Goal: Find specific page/section: Find specific page/section

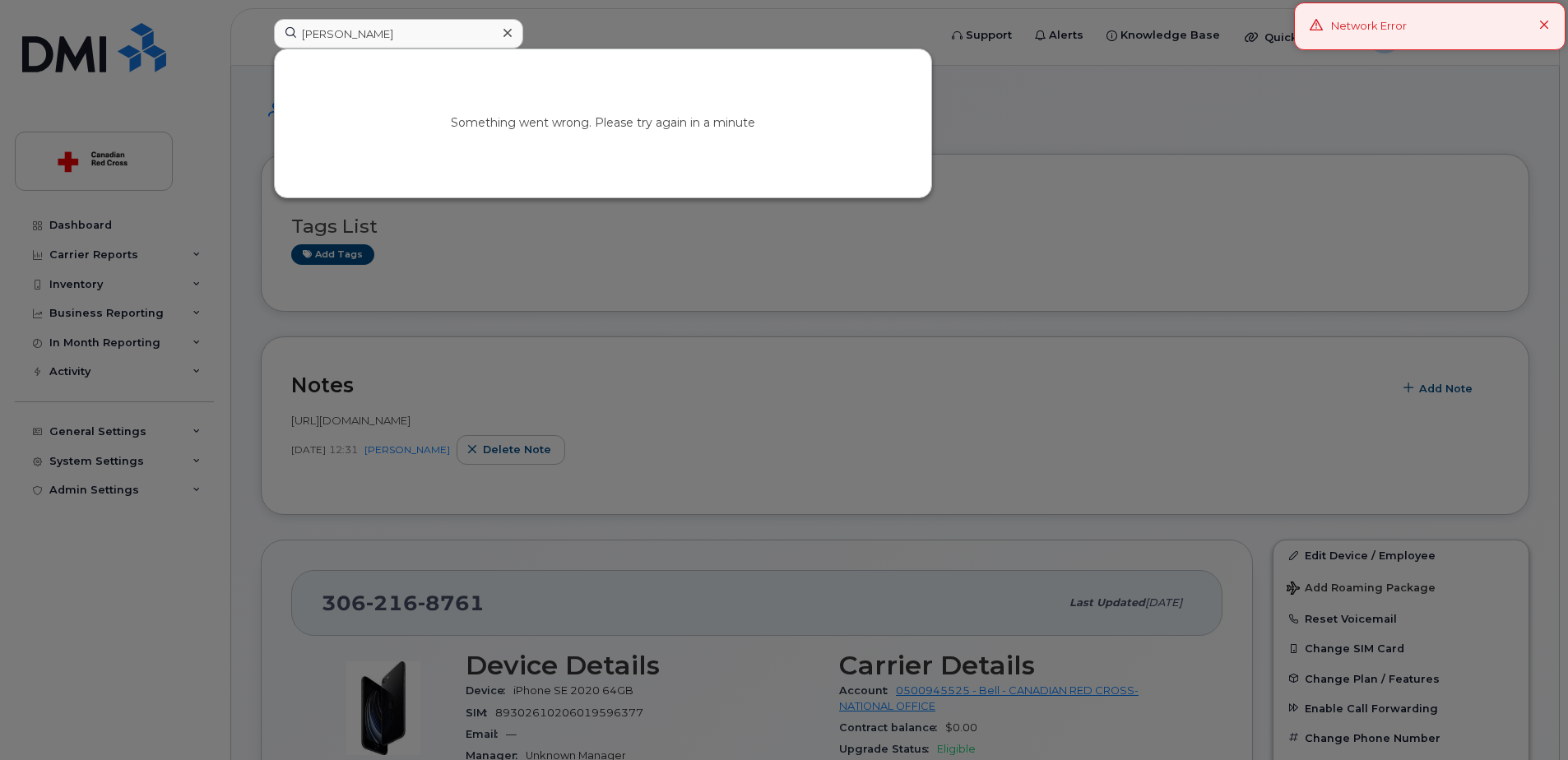
type input "[PERSON_NAME]"
click at [1048, 102] on div at bounding box center [784, 380] width 1568 height 760
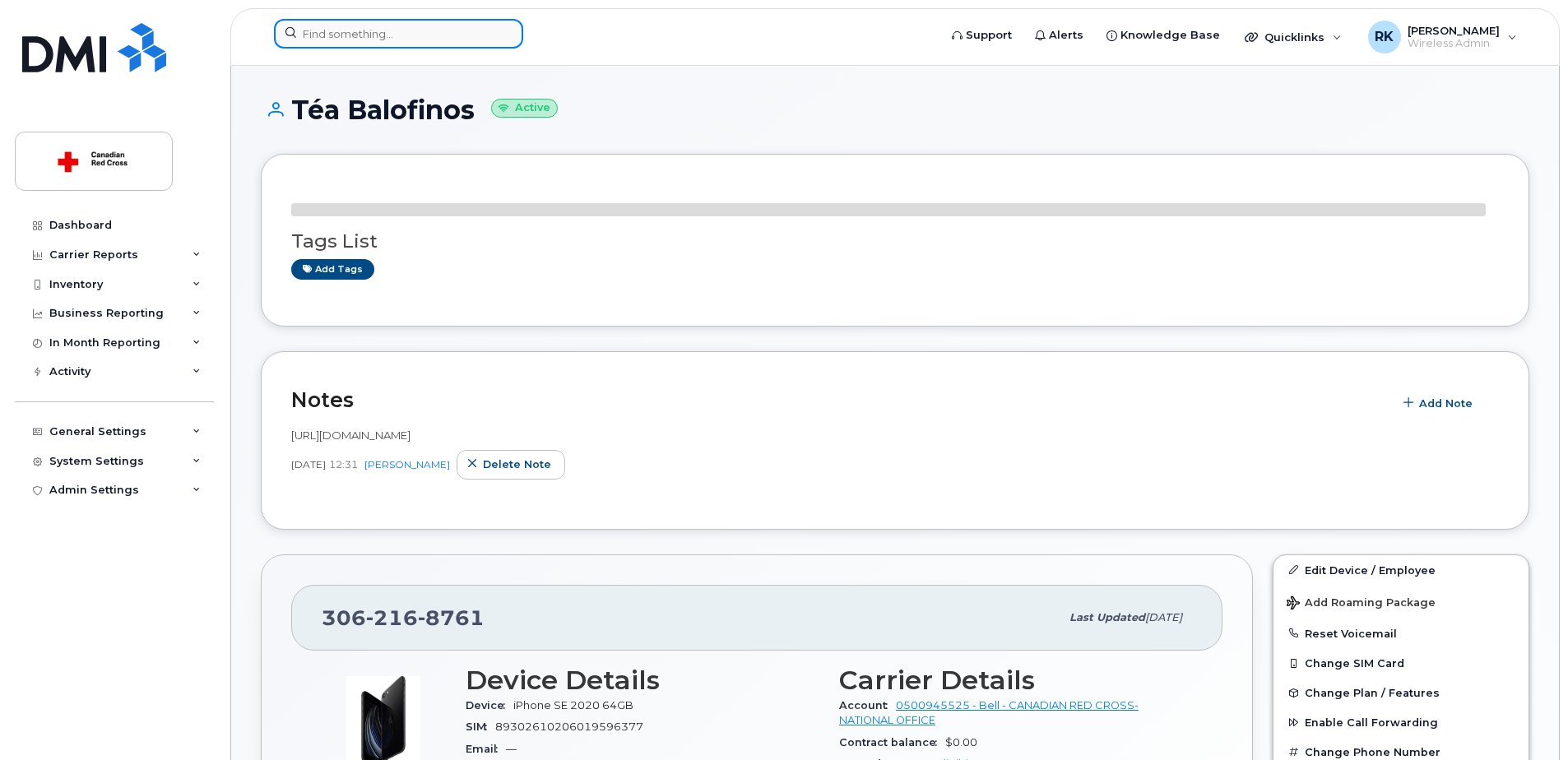
click at [379, 37] on input at bounding box center [398, 34] width 249 height 30
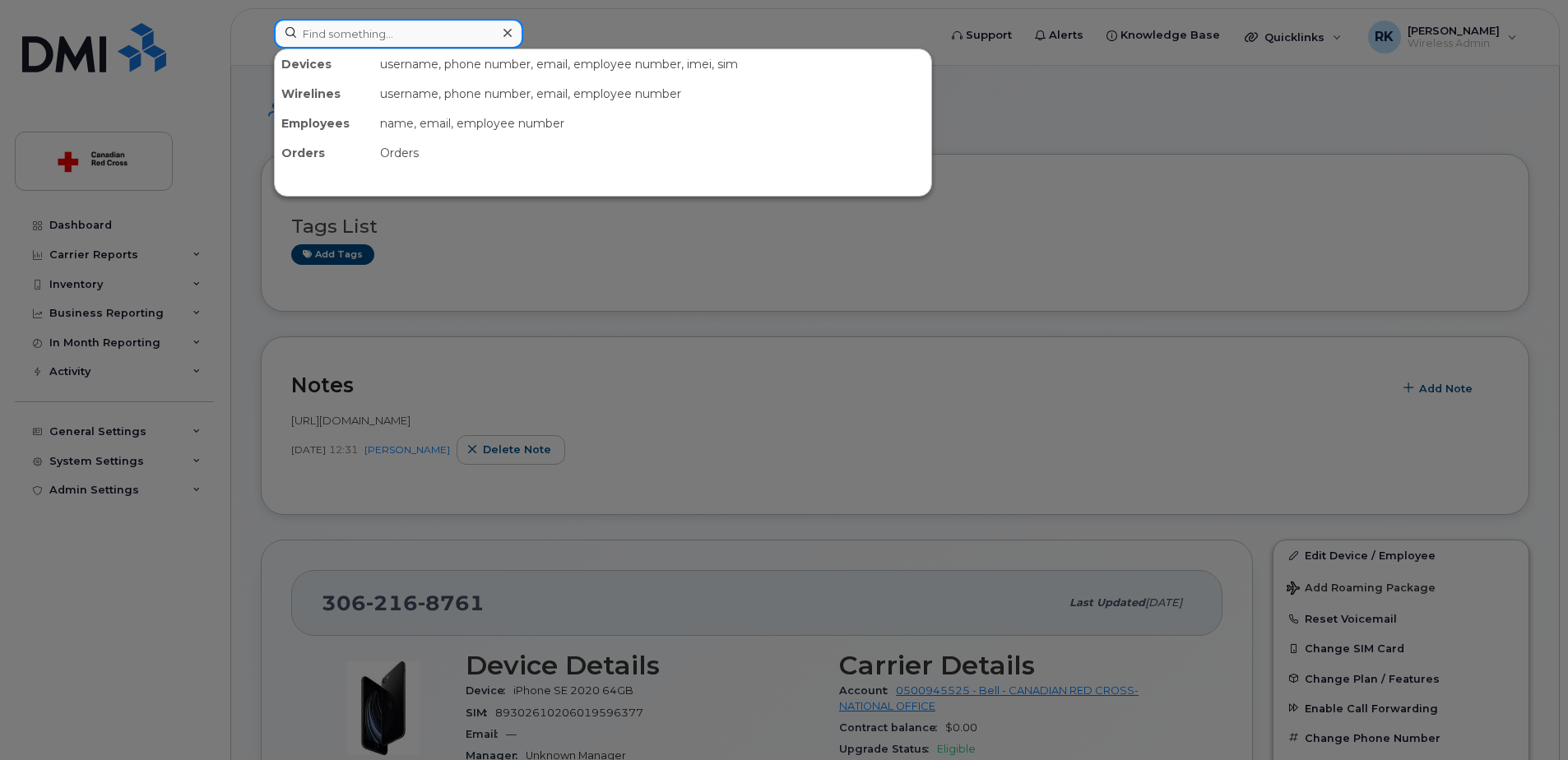
paste input "[PERSON_NAME]"
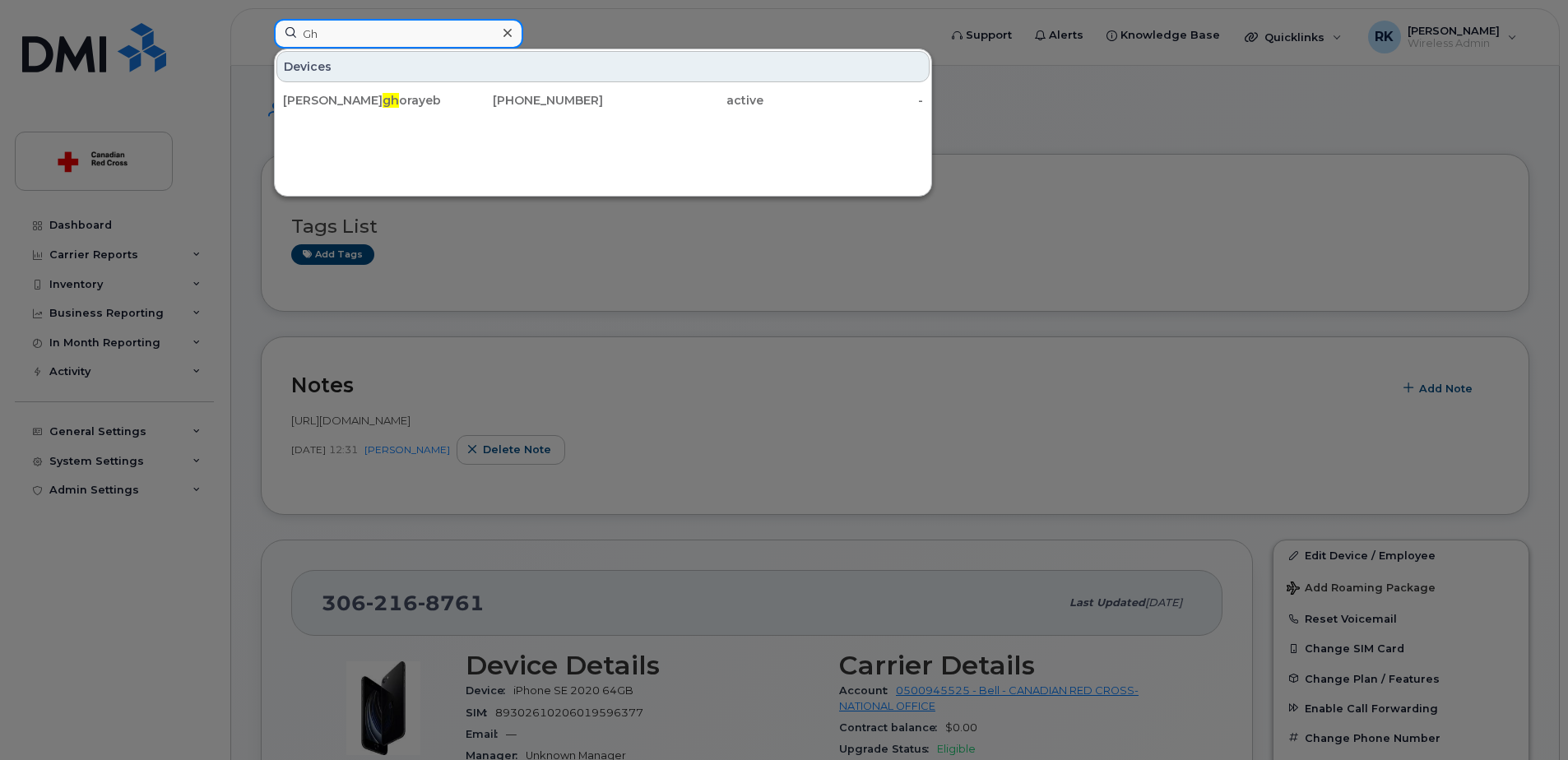
type input "G"
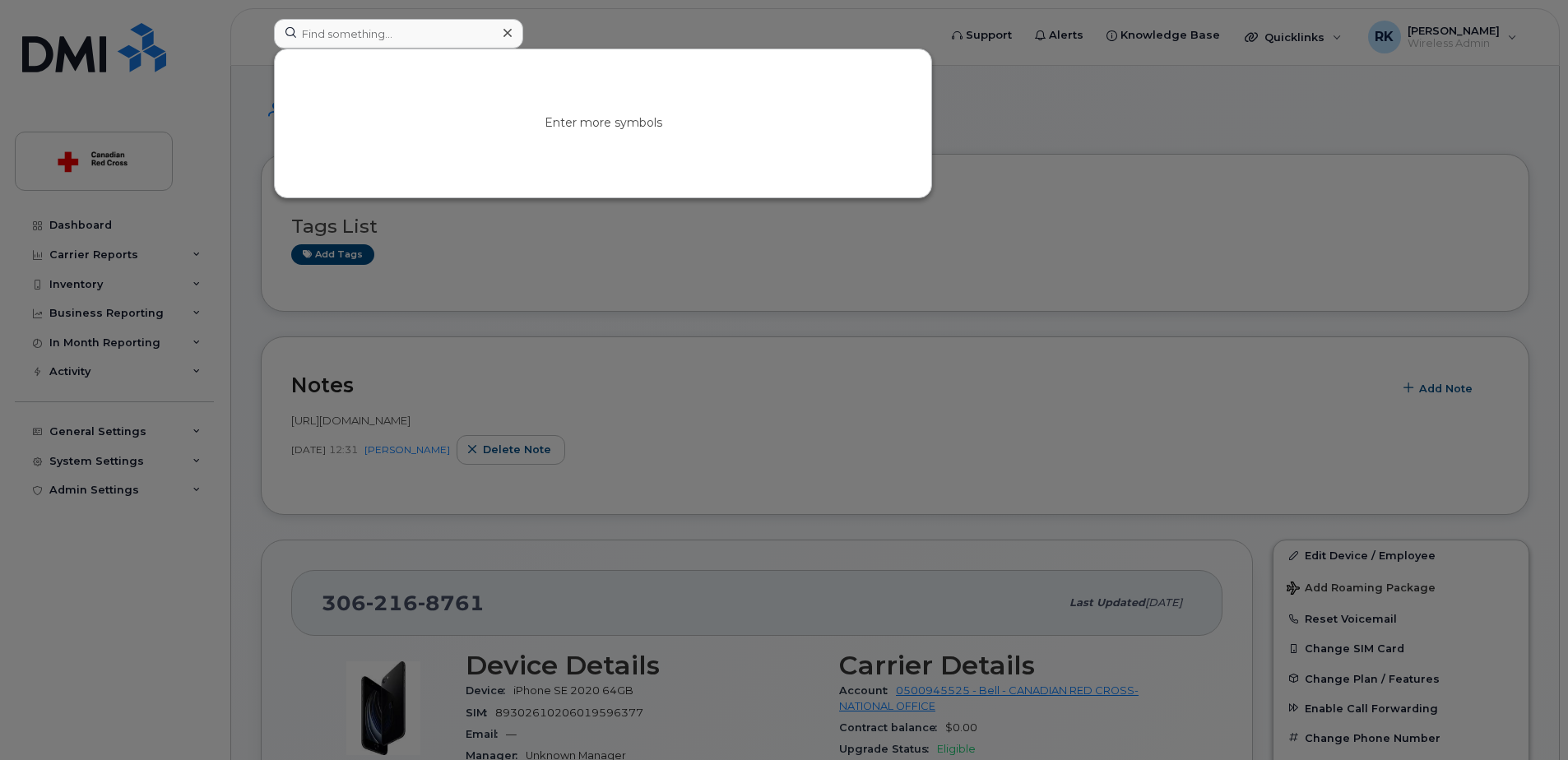
click at [209, 132] on div at bounding box center [784, 380] width 1568 height 760
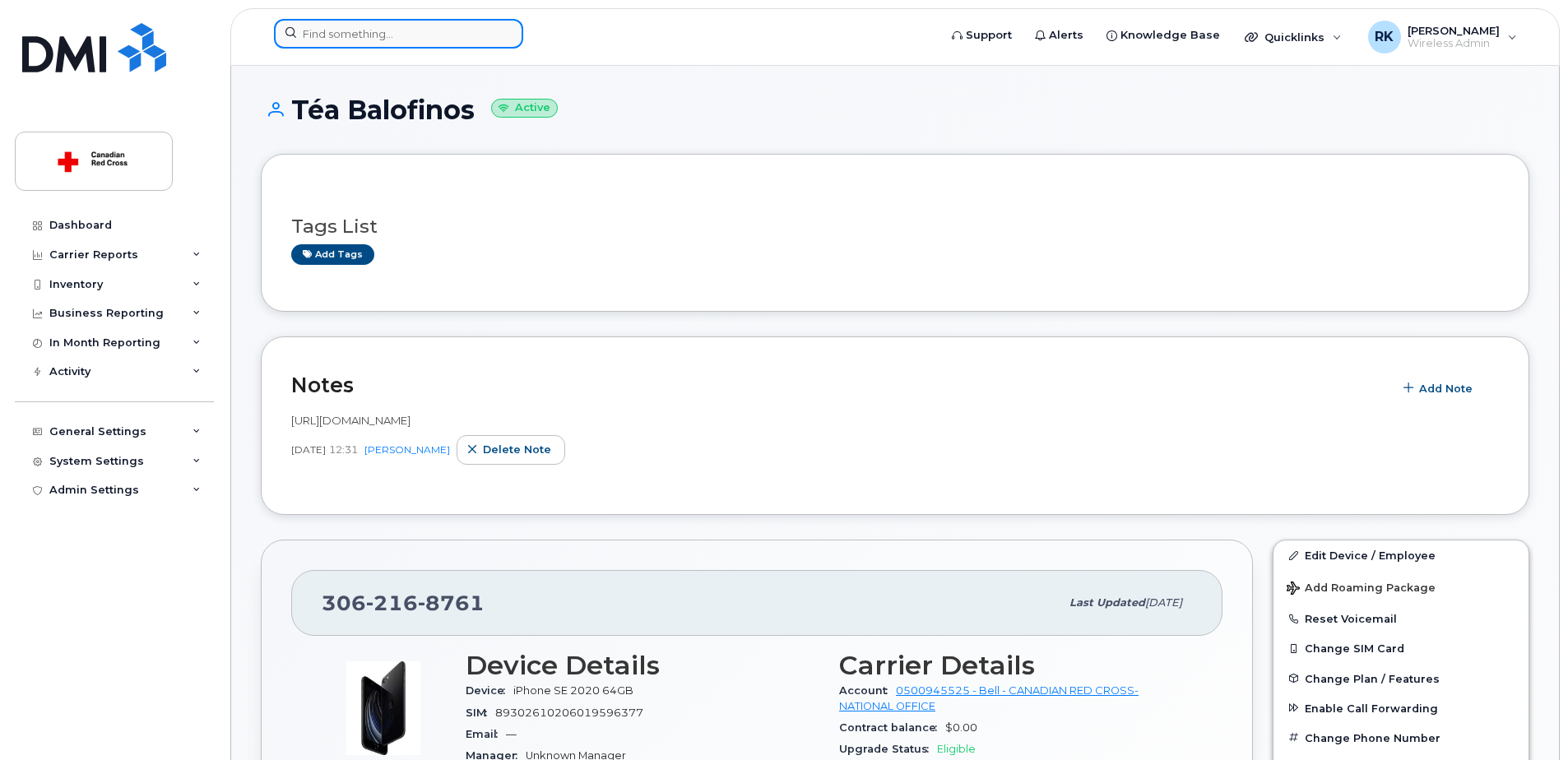
click at [438, 33] on input at bounding box center [398, 34] width 249 height 30
paste input "[PERSON_NAME]"
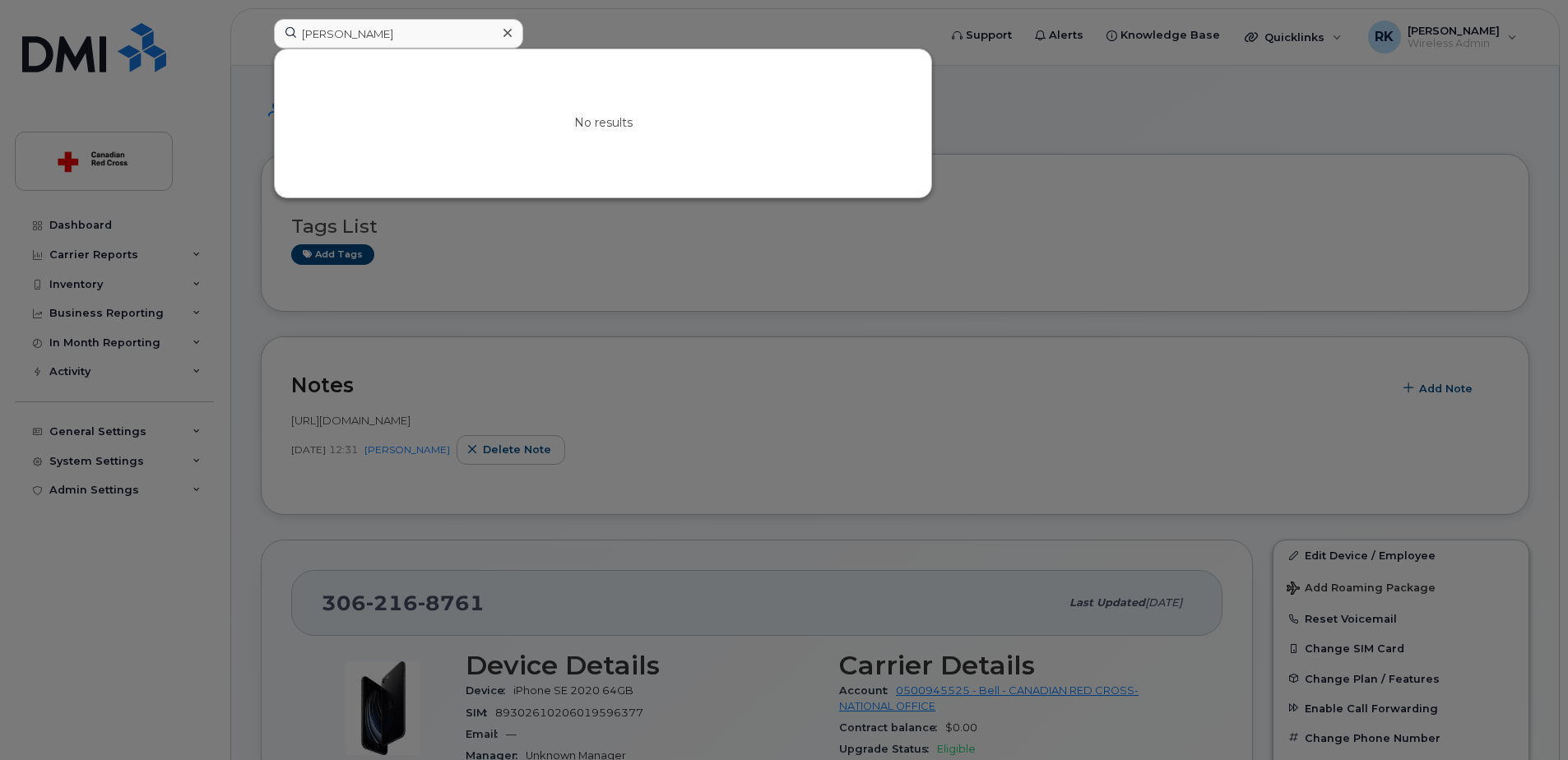
click at [701, 265] on div at bounding box center [784, 380] width 1568 height 760
click at [341, 21] on input "[PERSON_NAME]" at bounding box center [398, 34] width 249 height 30
click at [362, 25] on input "[PERSON_NAME]" at bounding box center [398, 34] width 249 height 30
click at [394, 21] on input "[PERSON_NAME]" at bounding box center [398, 34] width 249 height 30
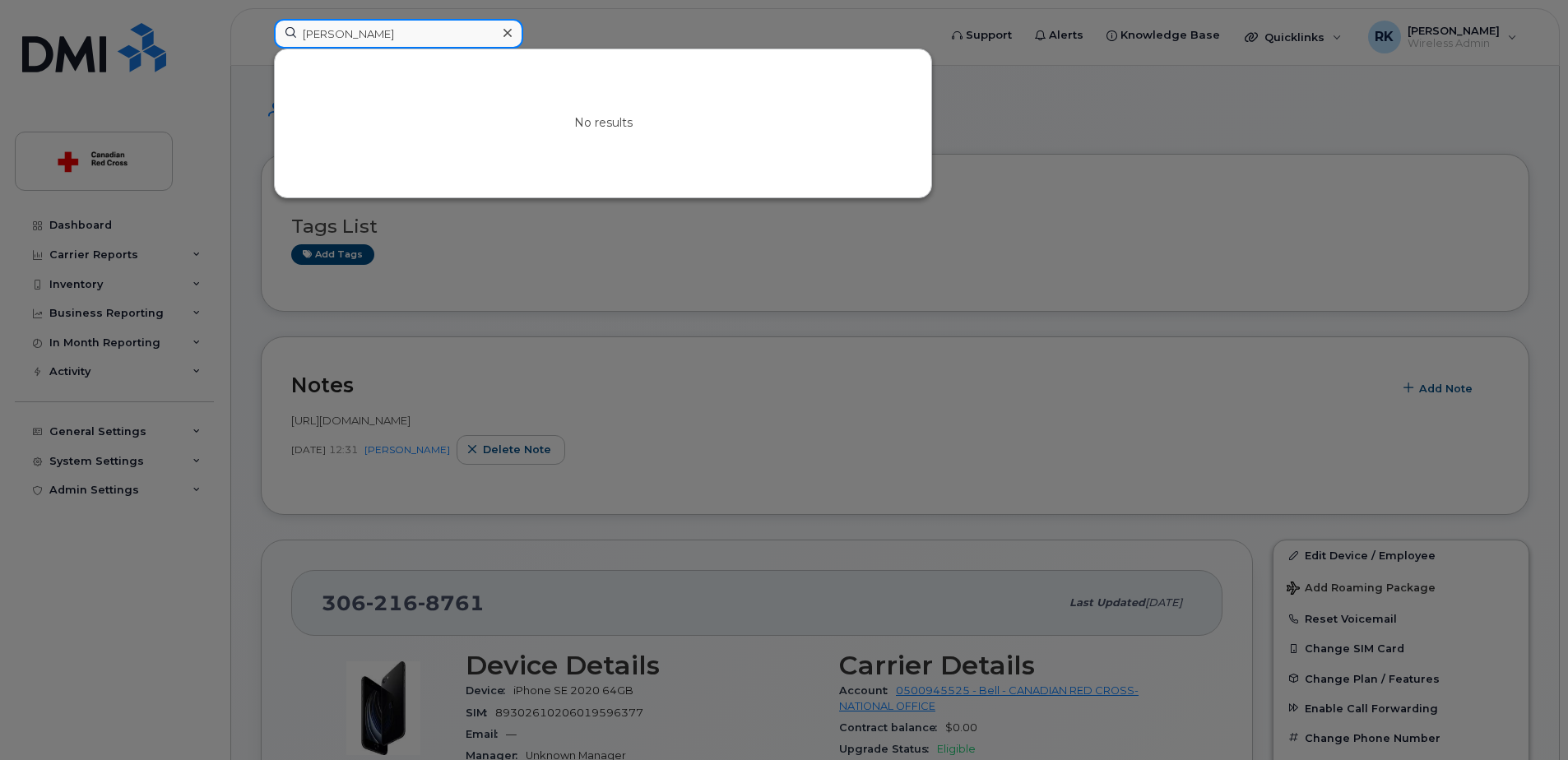
drag, startPoint x: 401, startPoint y: 26, endPoint x: 199, endPoint y: 35, distance: 202.2
click at [261, 35] on div "[PERSON_NAME] No results" at bounding box center [600, 37] width 679 height 37
paste input "3002590"
type input "3002590"
click at [639, 277] on div at bounding box center [784, 380] width 1568 height 760
